Goal: Information Seeking & Learning: Learn about a topic

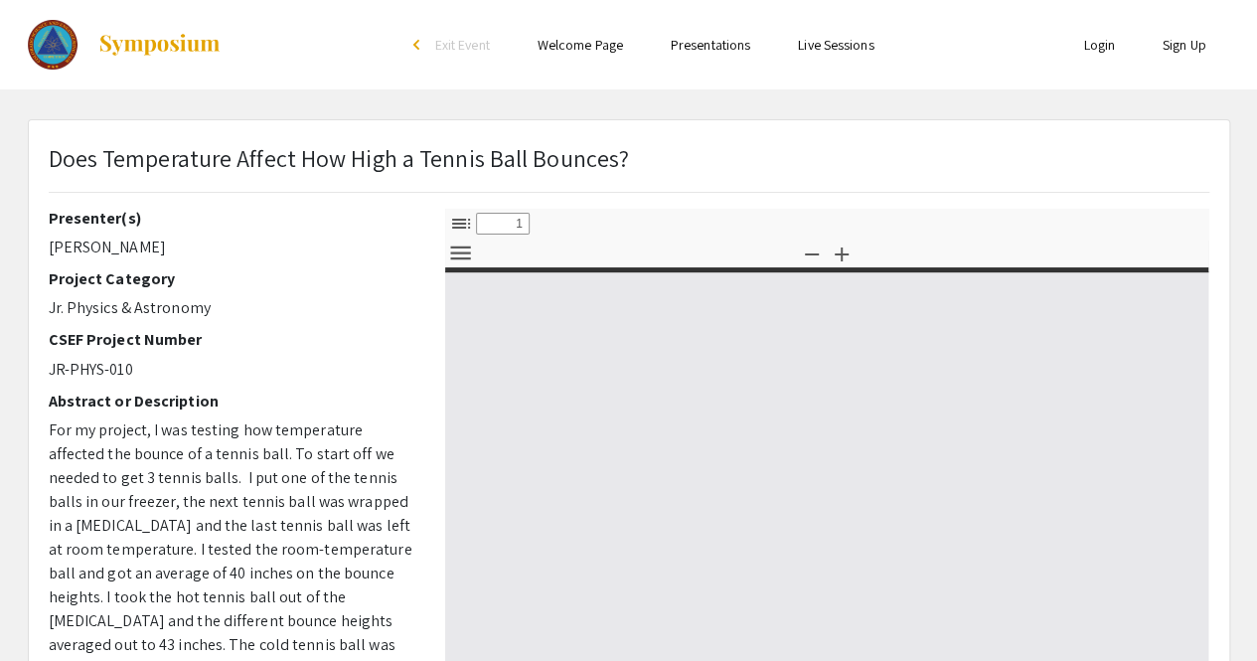
scroll to position [327, 0]
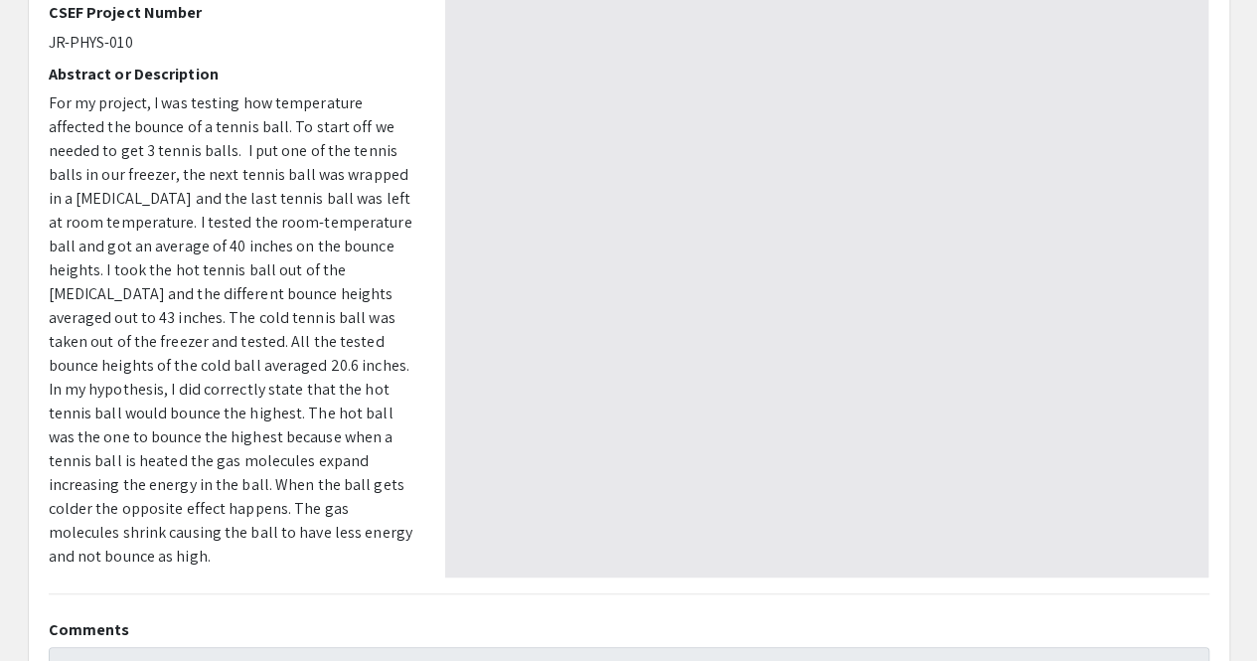
select select "custom"
type input "0"
select select "auto"
type input "1"
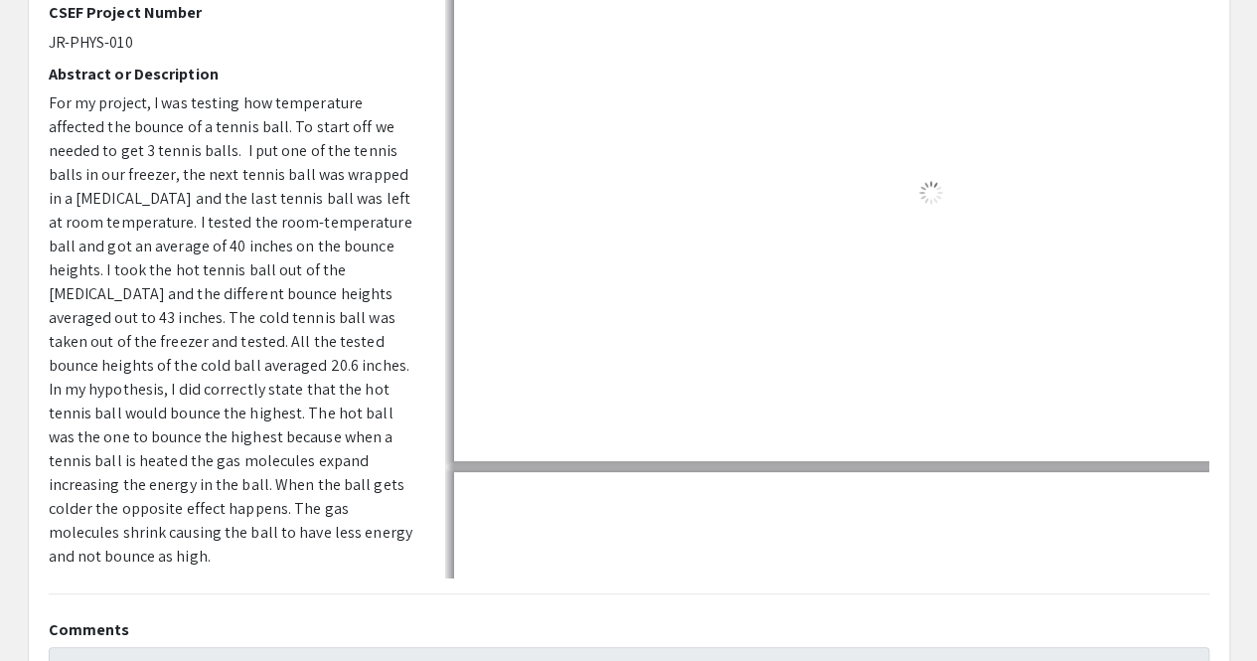
select select "auto"
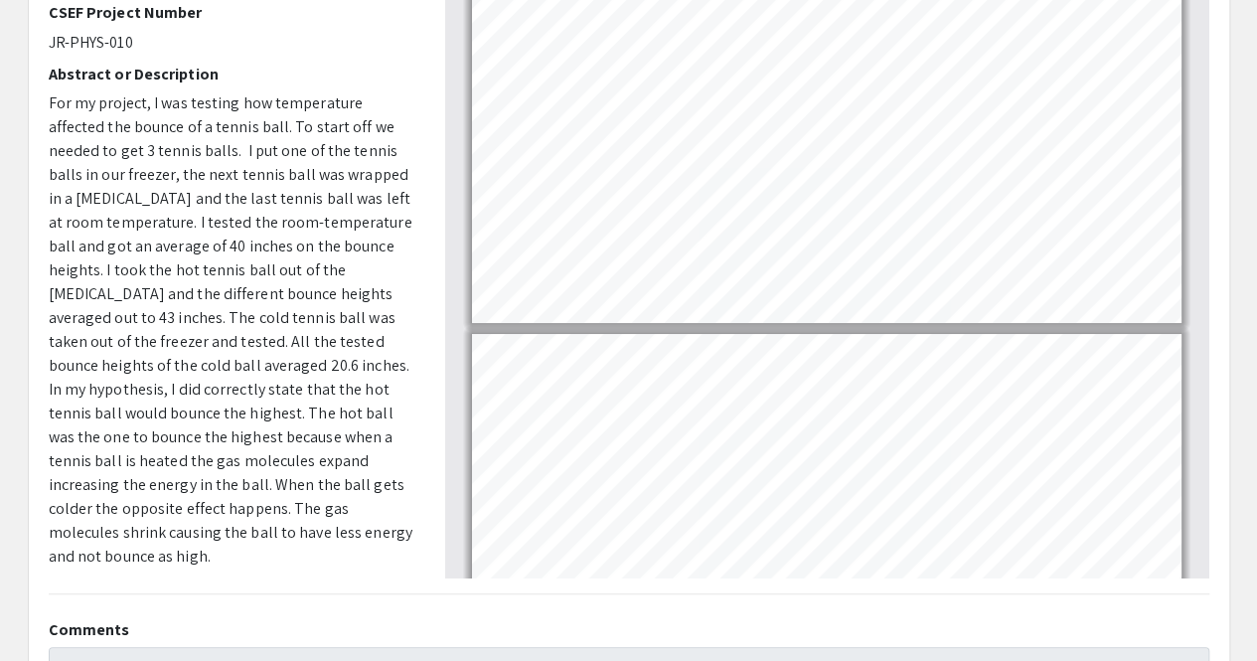
scroll to position [2, 0]
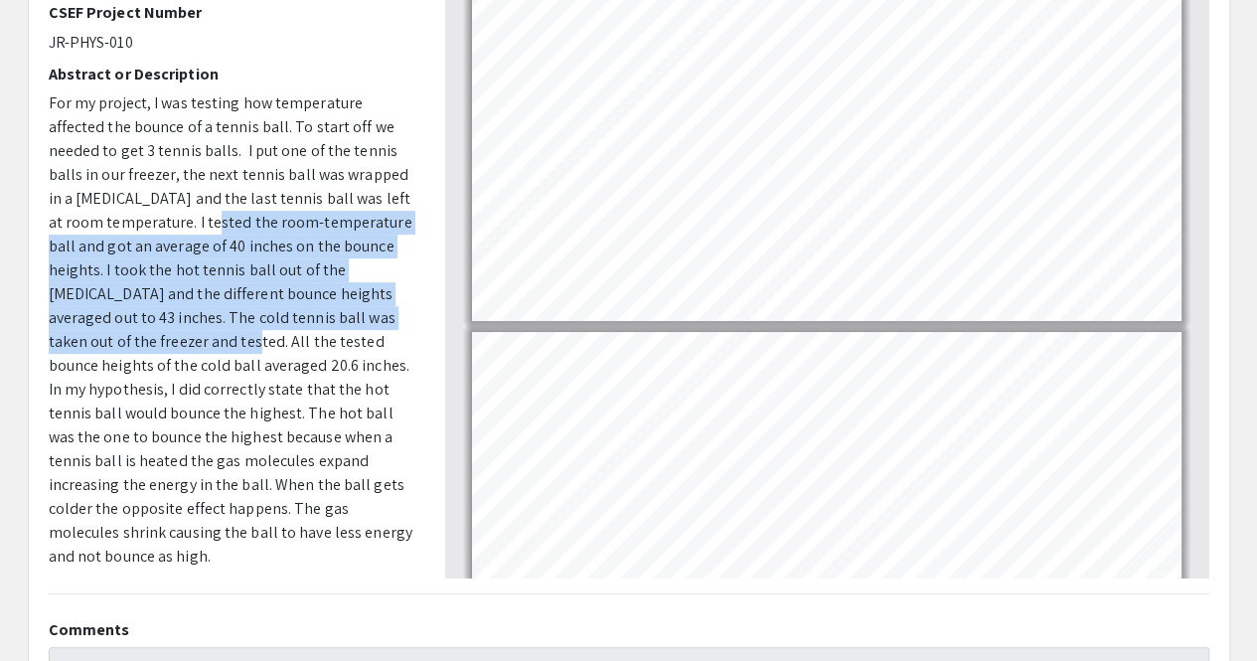
drag, startPoint x: 98, startPoint y: 347, endPoint x: 172, endPoint y: 221, distance: 146.0
click at [172, 221] on span "For my project, I was testing how temperature affected the bounce of a tennis b…" at bounding box center [231, 329] width 364 height 474
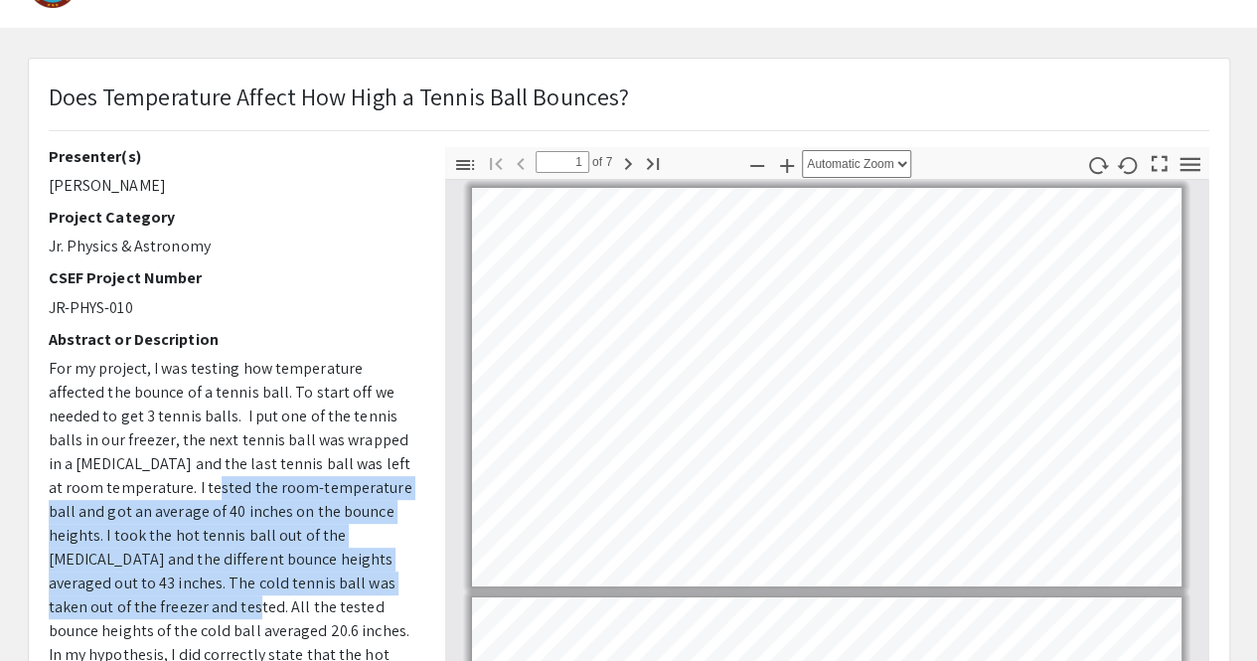
scroll to position [0, 0]
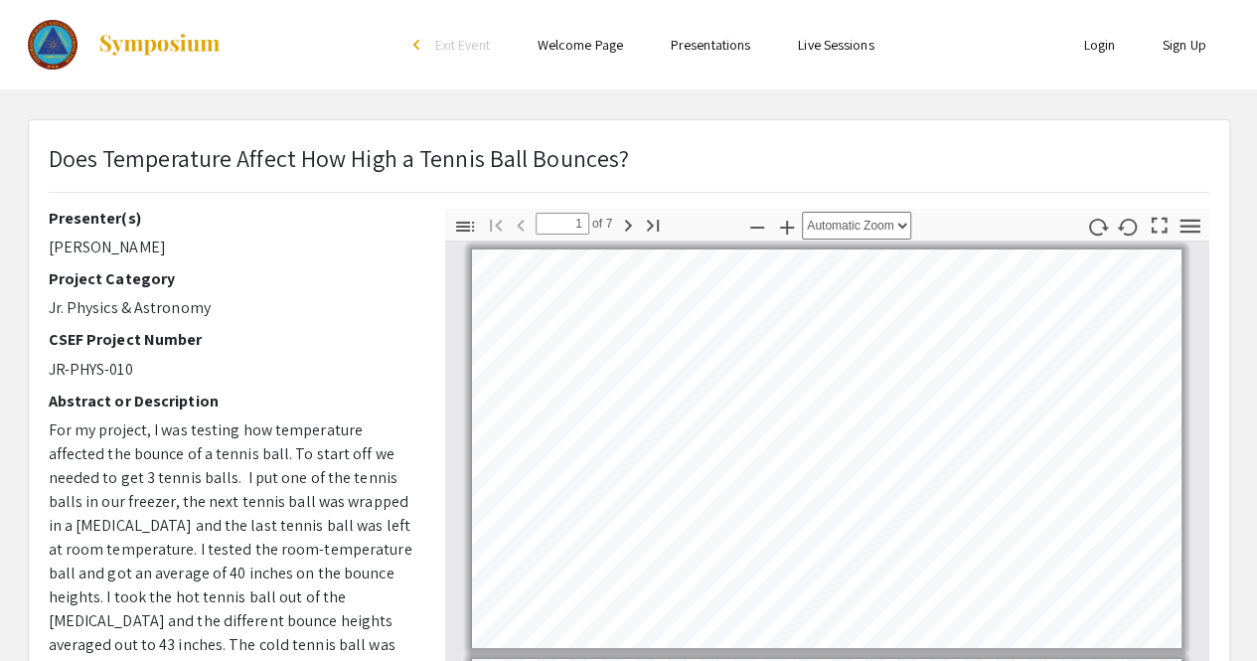
click at [191, 381] on div "Presenter(s) Lucas Miller Project Category Jr. Physics & Astronomy CSEF Project…" at bounding box center [232, 556] width 367 height 695
click at [201, 421] on span "For my project, I was testing how temperature affected the bounce of a tennis b…" at bounding box center [231, 656] width 364 height 474
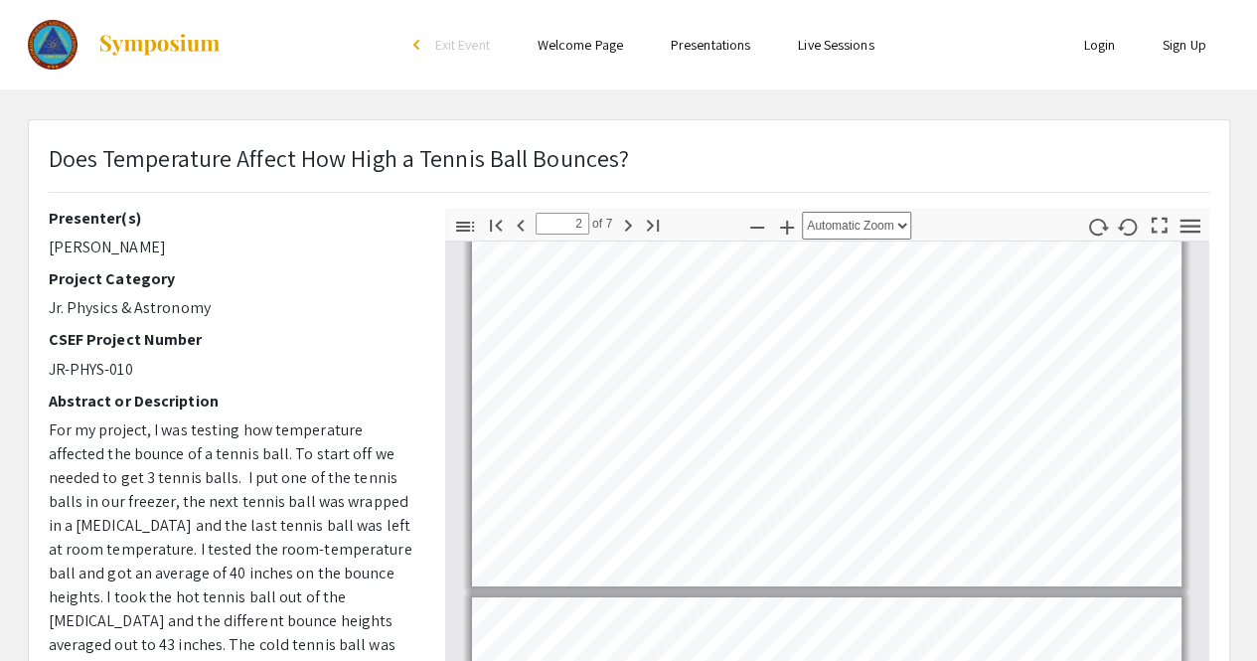
type input "1"
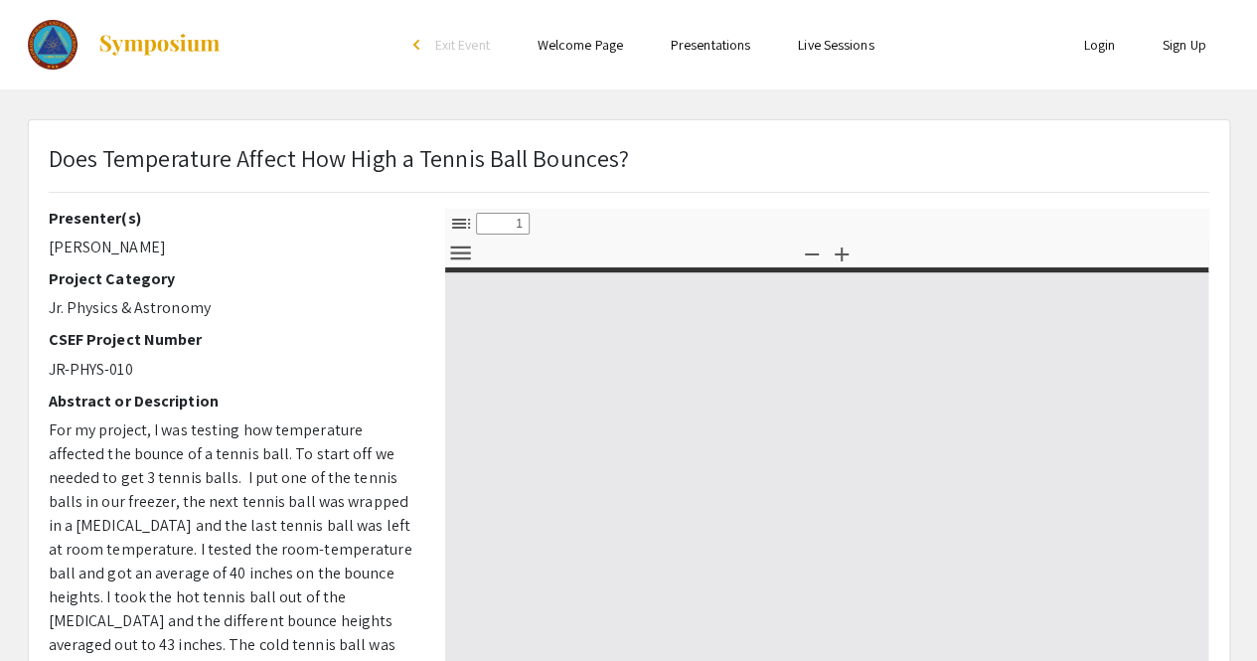
select select "custom"
type input "0"
select select "custom"
type input "1"
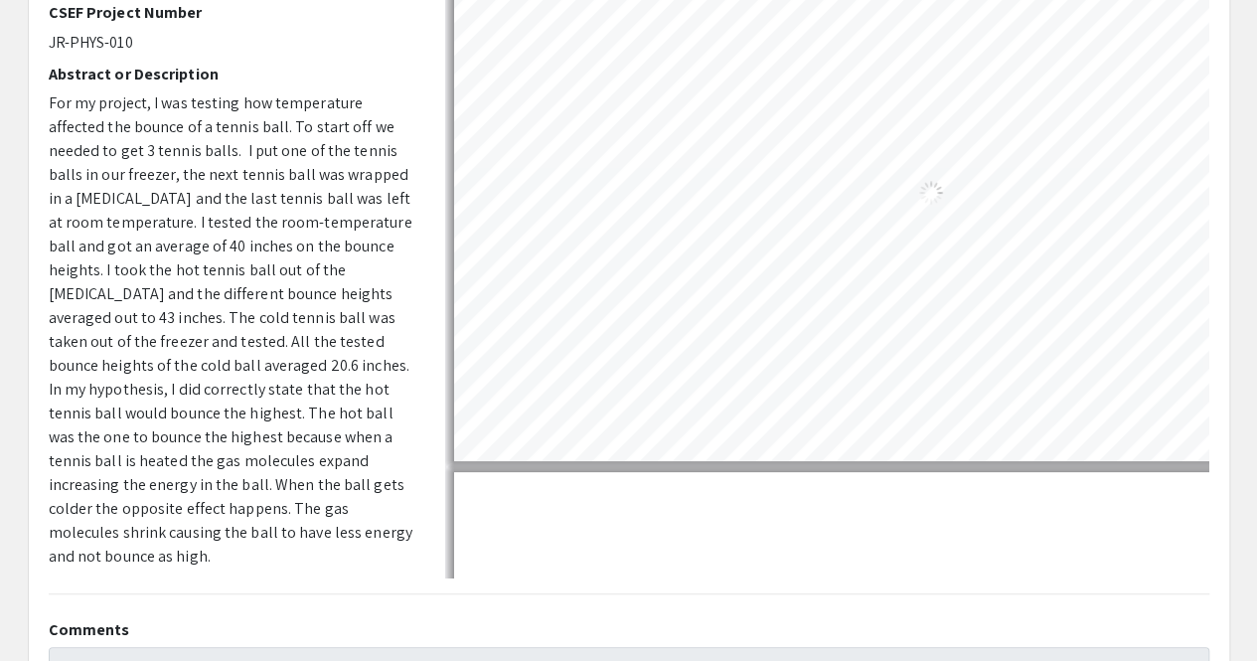
select select "auto"
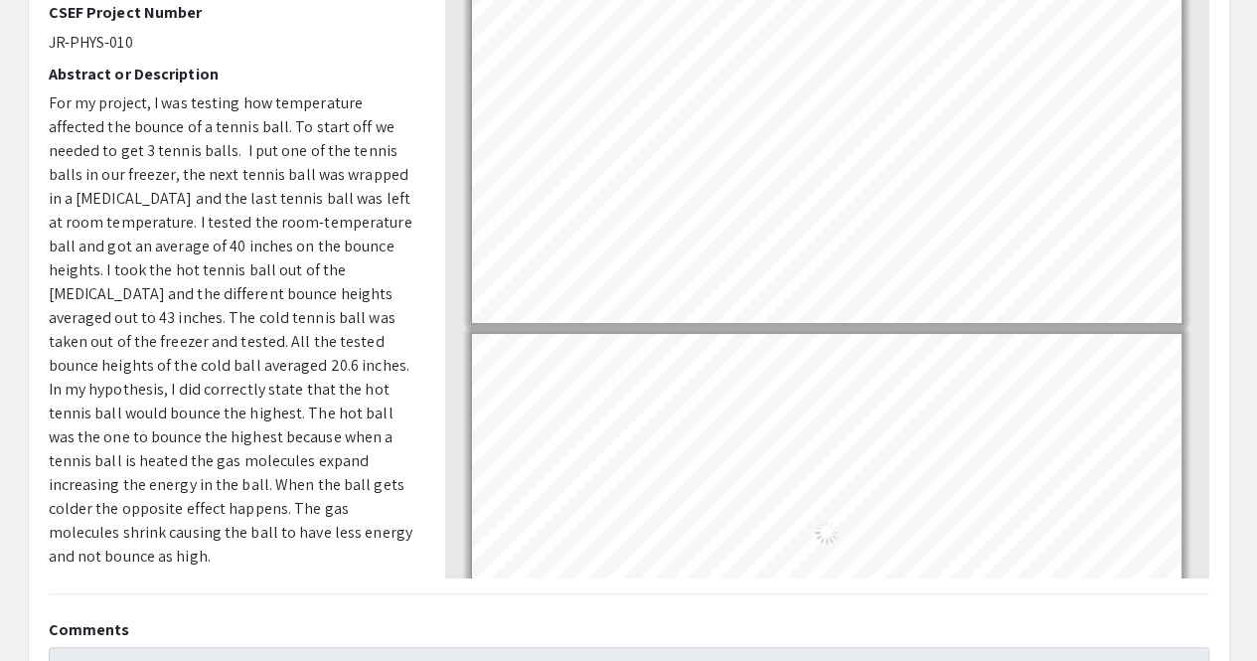
scroll to position [2, 0]
